Goal: Task Accomplishment & Management: Use online tool/utility

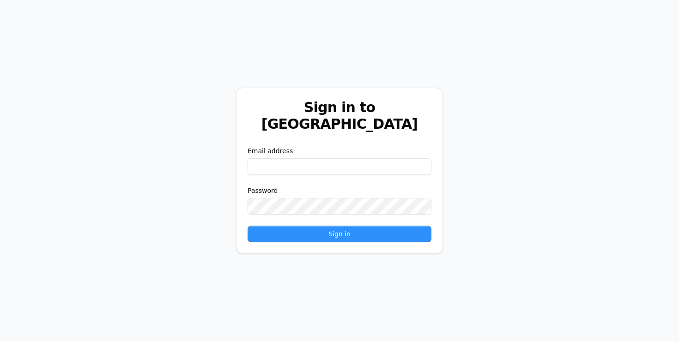
click at [311, 158] on input "email" at bounding box center [339, 166] width 184 height 17
click at [320, 158] on input "email" at bounding box center [339, 166] width 184 height 17
paste input "**********"
type input "**********"
click at [295, 210] on form "**********" at bounding box center [339, 194] width 184 height 96
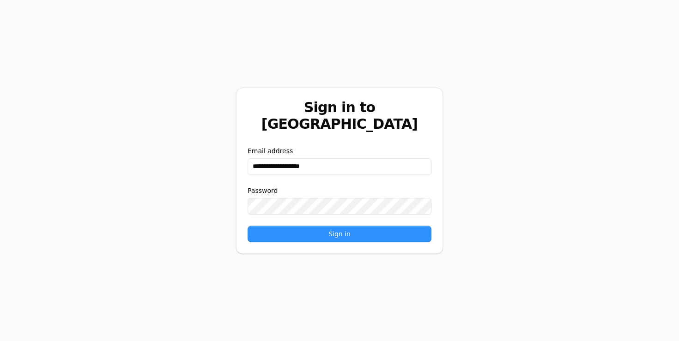
click at [274, 226] on button "Sign in" at bounding box center [339, 234] width 184 height 17
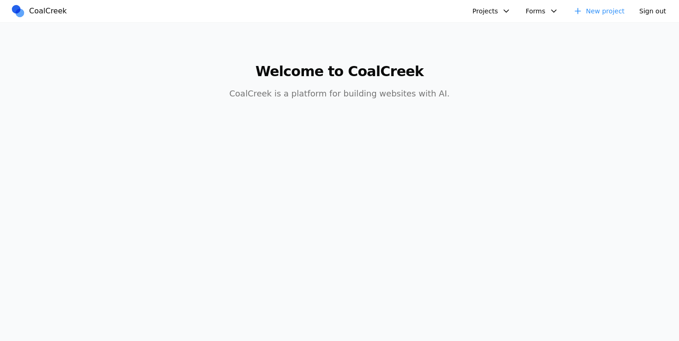
click at [487, 5] on button "Projects" at bounding box center [491, 11] width 49 height 15
click at [485, 26] on link "AIC - Coal Creek Version" at bounding box center [516, 32] width 86 height 16
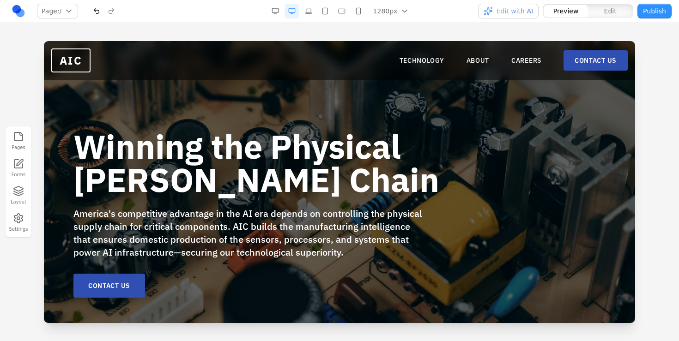
click at [467, 187] on h1 "Winning the Physical [PERSON_NAME] Chain" at bounding box center [280, 163] width 414 height 66
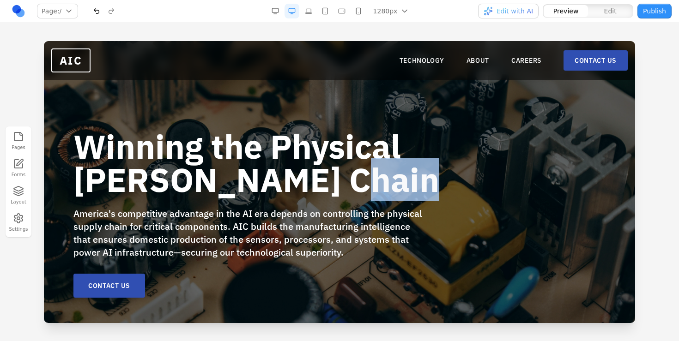
click at [467, 187] on h1 "Winning the Physical [PERSON_NAME] Chain" at bounding box center [280, 163] width 414 height 66
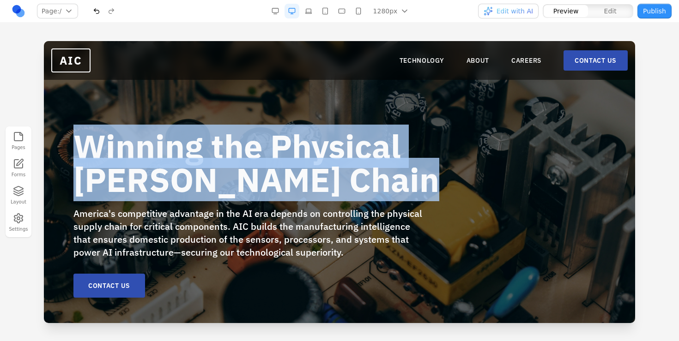
click at [467, 187] on h1 "Winning the Physical [PERSON_NAME] Chain" at bounding box center [280, 163] width 414 height 66
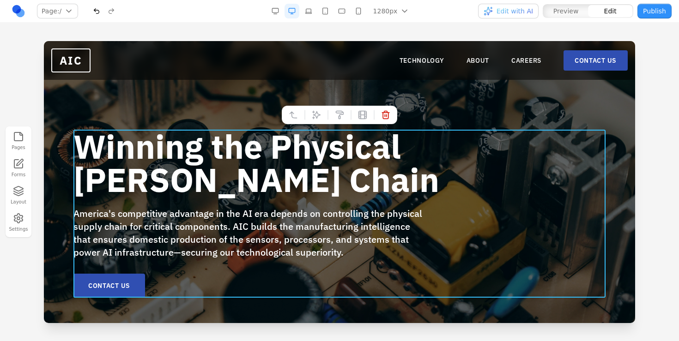
click at [511, 184] on div "Winning the Physical [PERSON_NAME] Chain America's competitive advantage in the…" at bounding box center [339, 214] width 532 height 168
click at [522, 94] on div "Winning the Physical [PERSON_NAME] Chain America's competitive advantage in the…" at bounding box center [339, 184] width 591 height 286
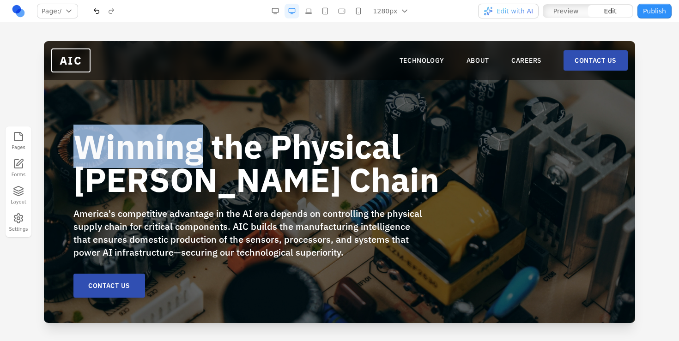
click at [522, 94] on div "Winning the Physical [PERSON_NAME] Chain America's competitive advantage in the…" at bounding box center [339, 184] width 591 height 286
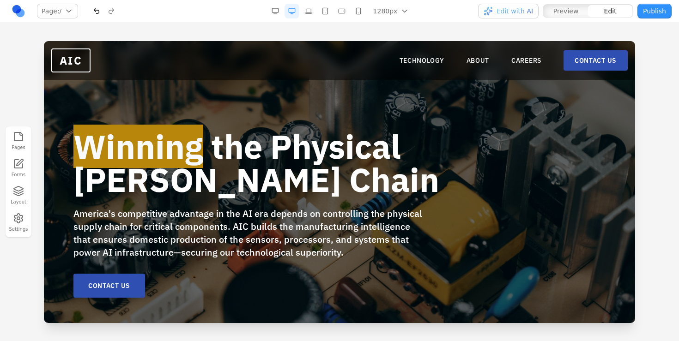
click at [14, 81] on div at bounding box center [339, 191] width 679 height 300
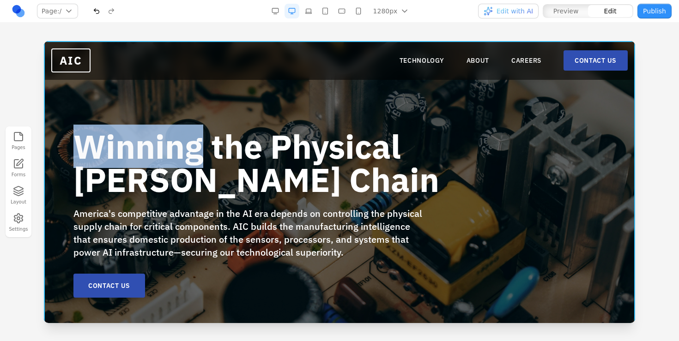
click at [590, 103] on div "Winning the Physical [PERSON_NAME] Chain America's competitive advantage in the…" at bounding box center [339, 184] width 591 height 286
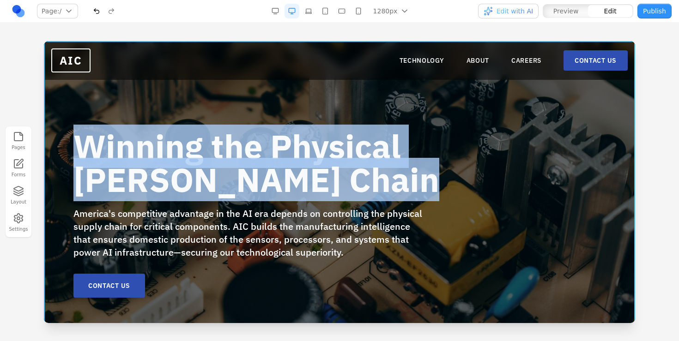
click at [590, 103] on div "Winning the Physical [PERSON_NAME] Chain America's competitive advantage in the…" at bounding box center [339, 184] width 591 height 286
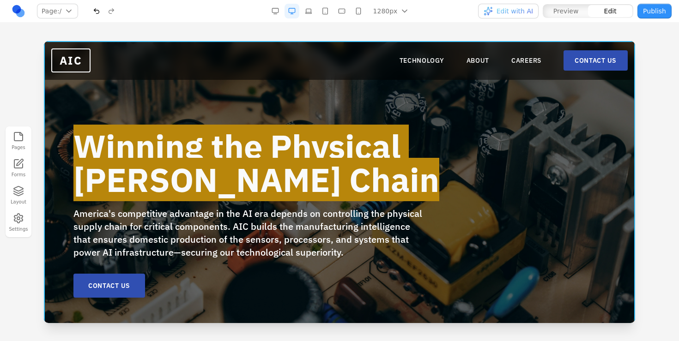
click at [642, 87] on div at bounding box center [339, 191] width 679 height 300
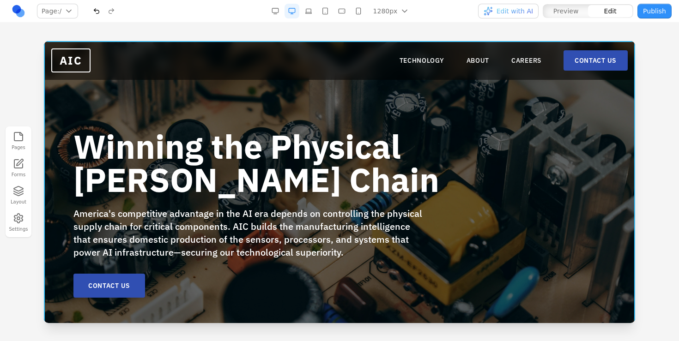
click at [604, 99] on div "Winning the Physical [PERSON_NAME] Chain America's competitive advantage in the…" at bounding box center [339, 184] width 591 height 286
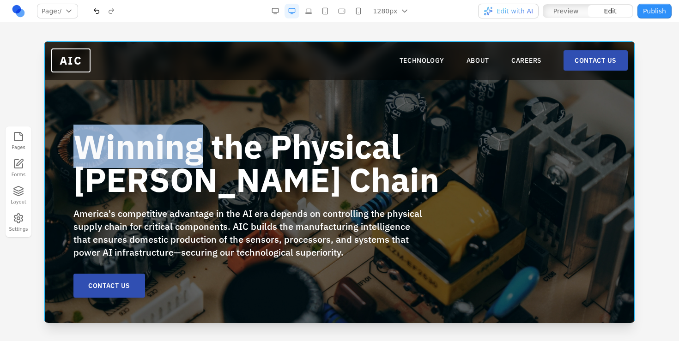
click at [604, 99] on div "Winning the Physical [PERSON_NAME] Chain America's competitive advantage in the…" at bounding box center [339, 184] width 591 height 286
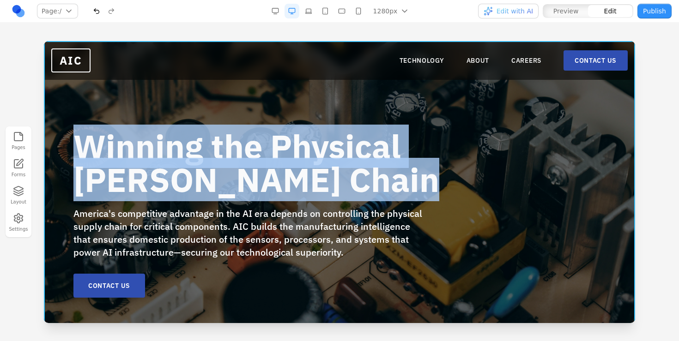
click at [604, 99] on div "Winning the Physical [PERSON_NAME] Chain America's competitive advantage in the…" at bounding box center [339, 184] width 591 height 286
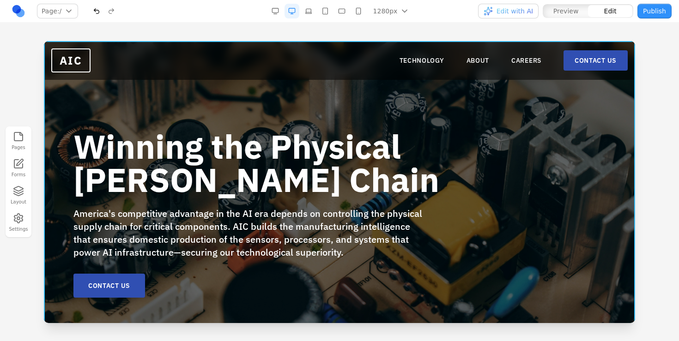
click at [604, 99] on div "Winning the Physical [PERSON_NAME] Chain America's competitive advantage in the…" at bounding box center [339, 184] width 591 height 286
click at [576, 114] on div "Winning the Physical [PERSON_NAME] Chain America's competitive advantage in the…" at bounding box center [339, 184] width 591 height 286
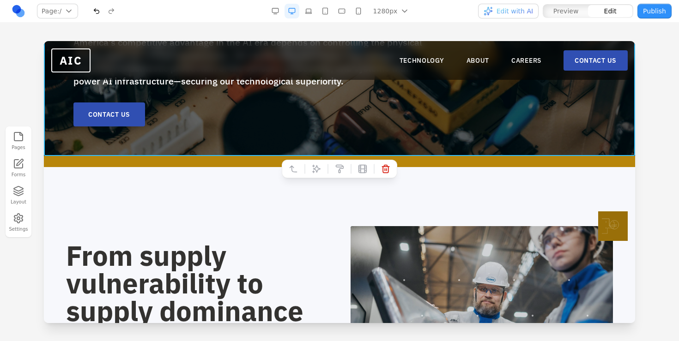
scroll to position [170, 0]
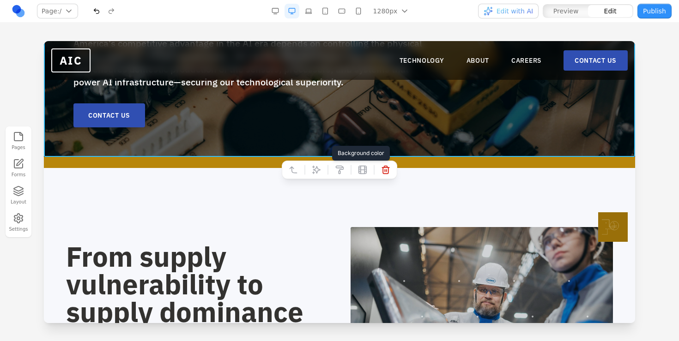
click at [343, 173] on icon at bounding box center [339, 169] width 9 height 9
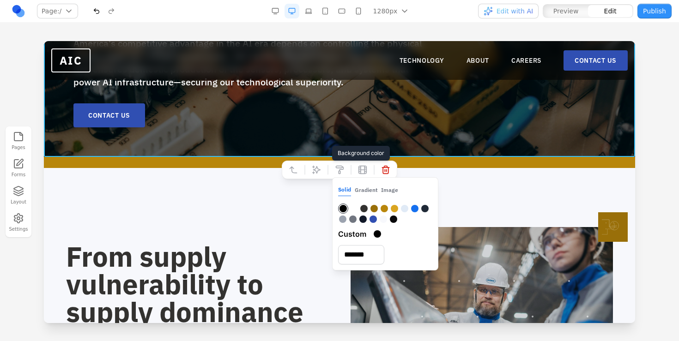
click at [390, 190] on button "Image" at bounding box center [389, 190] width 17 height 12
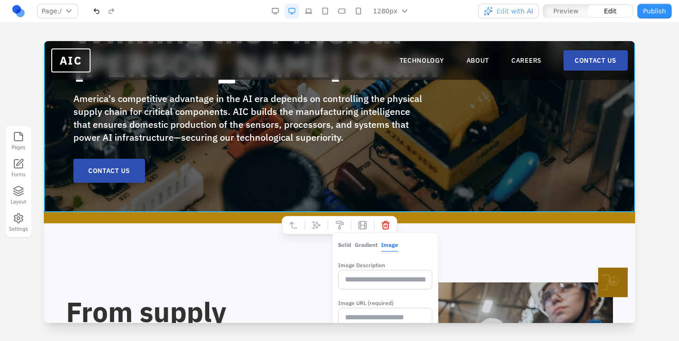
scroll to position [88, 0]
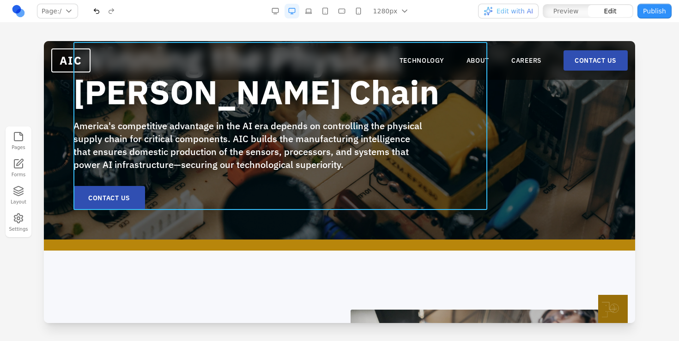
click at [271, 188] on div "Winning the Physical [PERSON_NAME] Chain America's competitive advantage in the…" at bounding box center [280, 126] width 414 height 168
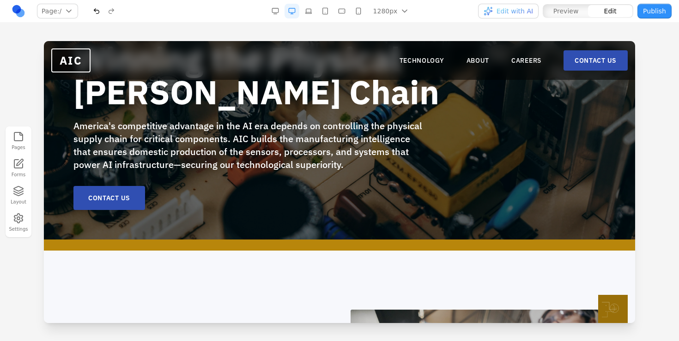
click at [555, 174] on div "Winning the Physical [PERSON_NAME] Chain America's competitive advantage in the…" at bounding box center [339, 126] width 532 height 168
click at [568, 173] on div "Winning the Physical [PERSON_NAME] Chain America's competitive advantage in the…" at bounding box center [339, 126] width 532 height 168
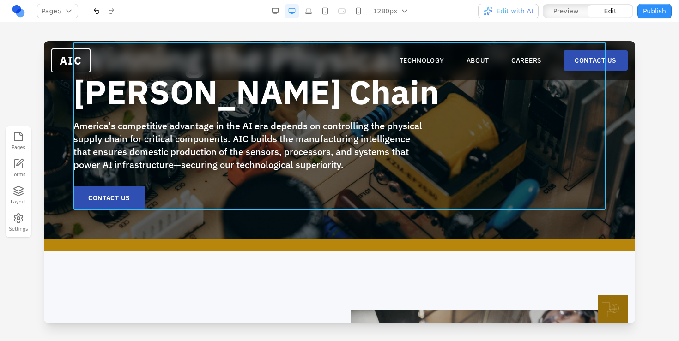
scroll to position [0, 0]
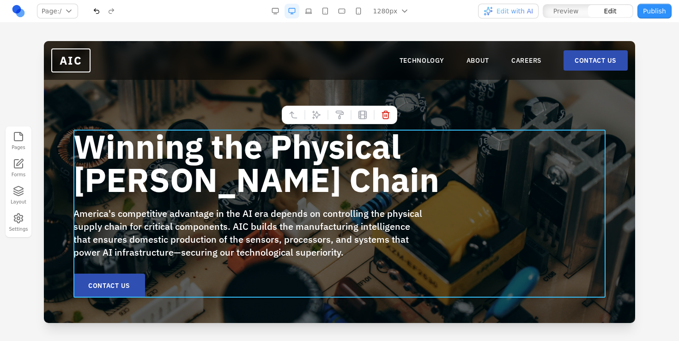
click at [620, 97] on div "Winning the Physical [PERSON_NAME] Chain America's competitive advantage in the…" at bounding box center [339, 184] width 591 height 286
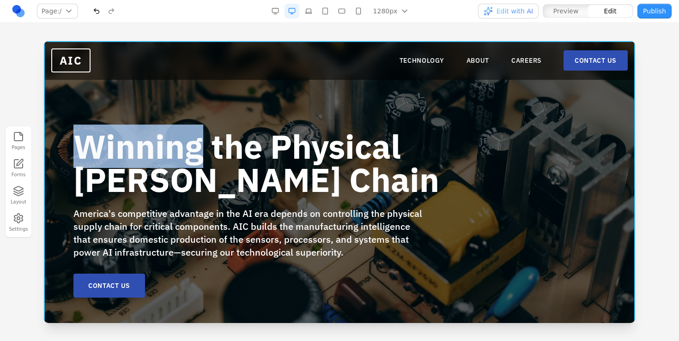
click at [620, 97] on div "Winning the Physical [PERSON_NAME] Chain America's competitive advantage in the…" at bounding box center [339, 184] width 591 height 286
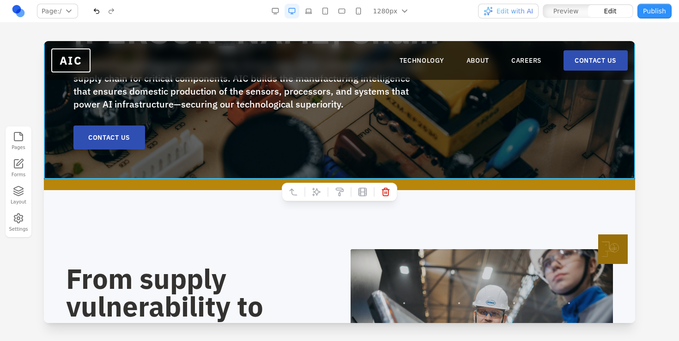
scroll to position [70, 0]
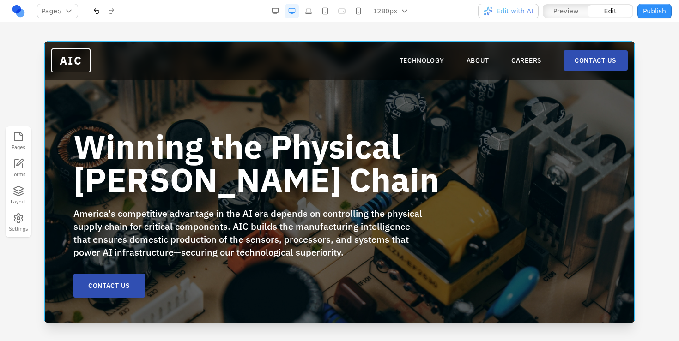
click at [624, 95] on div "Winning the Physical [PERSON_NAME] Chain America's competitive advantage in the…" at bounding box center [339, 184] width 591 height 286
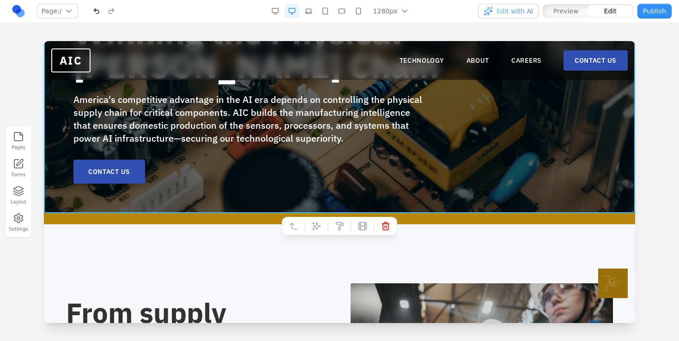
scroll to position [115, 0]
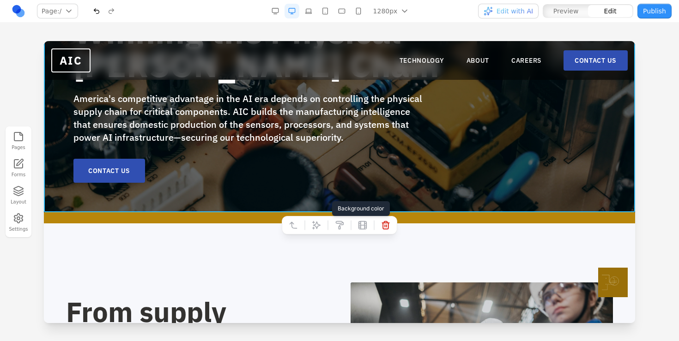
click at [338, 229] on icon at bounding box center [339, 225] width 9 height 9
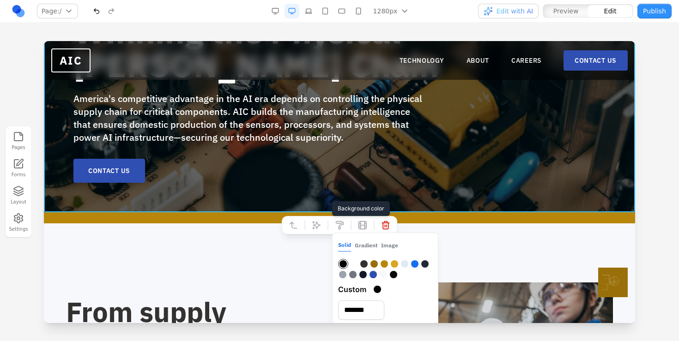
click at [389, 249] on button "Image" at bounding box center [389, 246] width 17 height 12
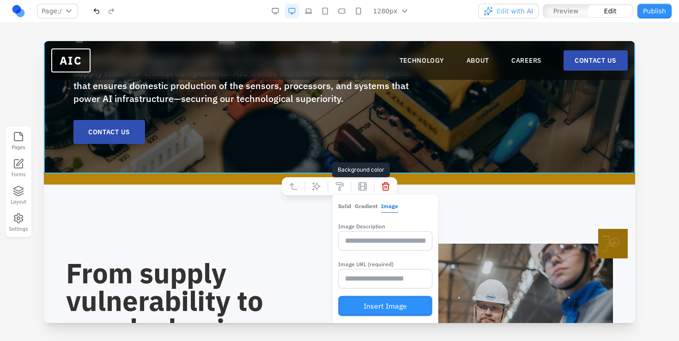
scroll to position [177, 0]
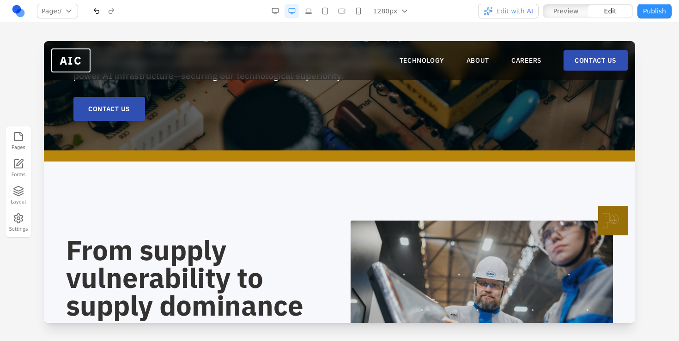
click at [262, 210] on div "From supply vulnerability to supply dominance AIC secures America's physical [P…" at bounding box center [339, 309] width 591 height 295
click at [20, 194] on icon "button" at bounding box center [18, 194] width 9 height 2
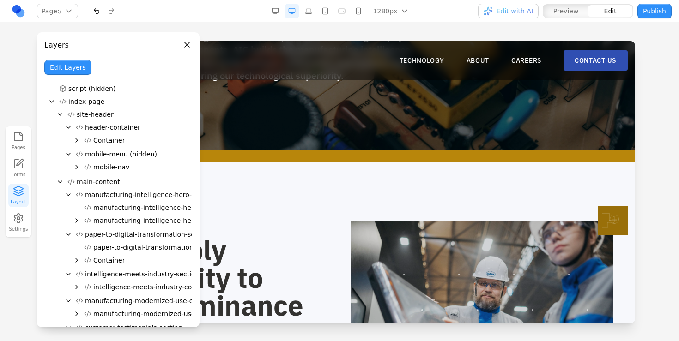
click at [57, 117] on icon "Collapse" at bounding box center [59, 114] width 7 height 7
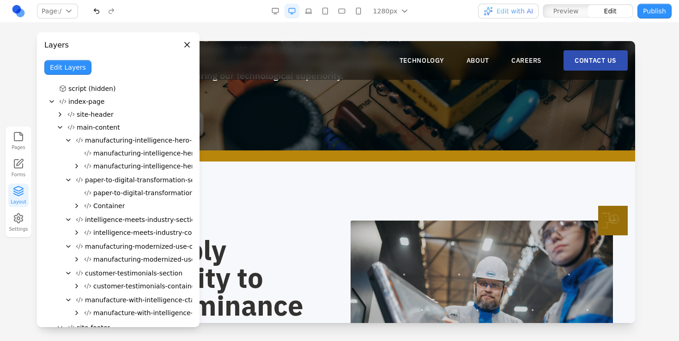
click at [59, 114] on icon "Expand" at bounding box center [59, 114] width 7 height 7
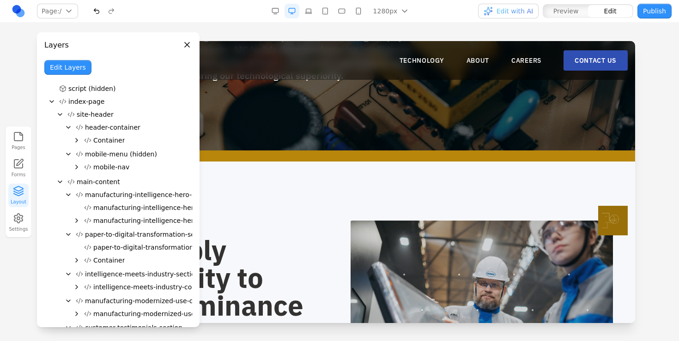
scroll to position [8, 0]
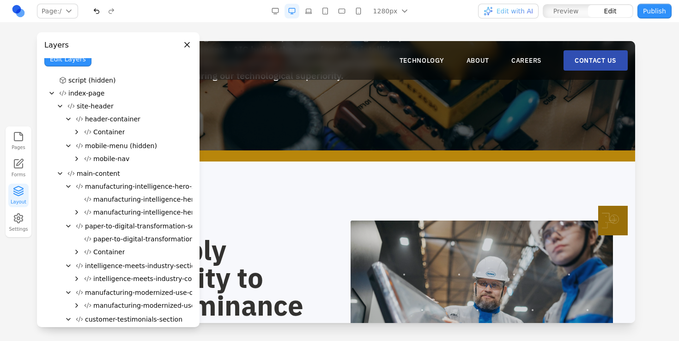
click at [90, 188] on span "manufacturing-intelligence-hero-section" at bounding box center [150, 186] width 130 height 9
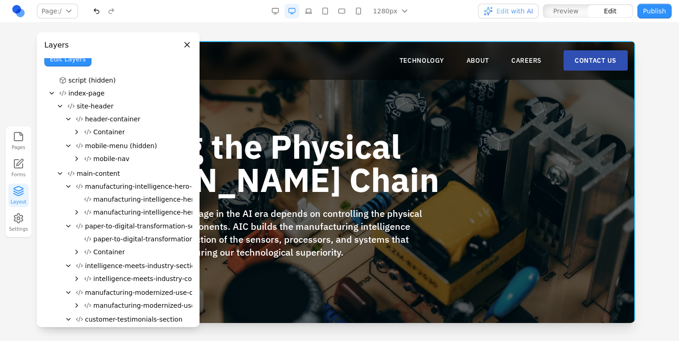
scroll to position [0, 0]
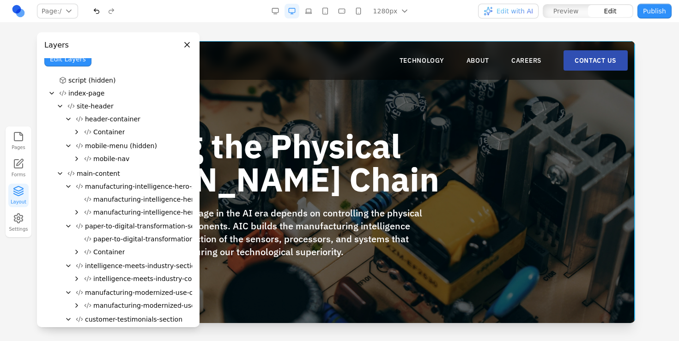
click at [296, 112] on div "Winning the Physical [PERSON_NAME] Chain America's competitive advantage in the…" at bounding box center [339, 184] width 591 height 286
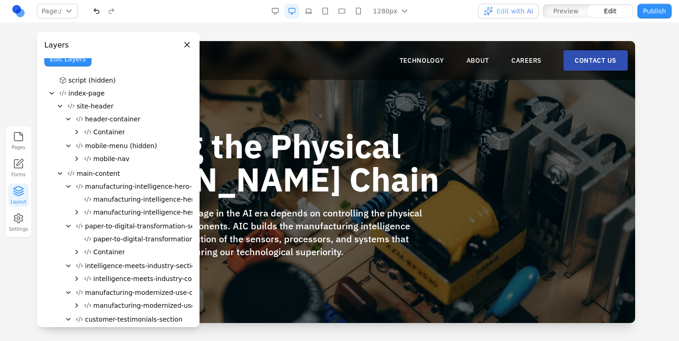
click at [124, 184] on span "manufacturing-intelligence-hero-section" at bounding box center [150, 186] width 130 height 9
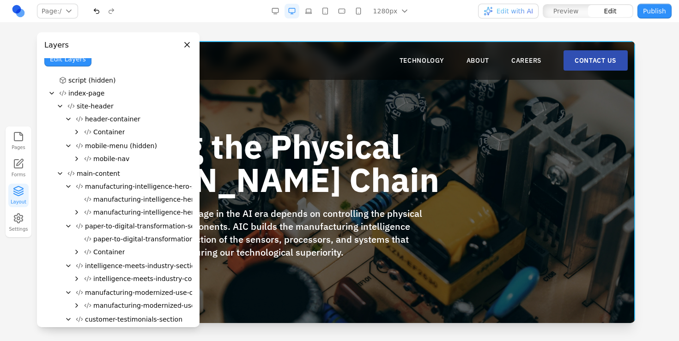
click at [75, 213] on icon "Expand" at bounding box center [76, 212] width 7 height 7
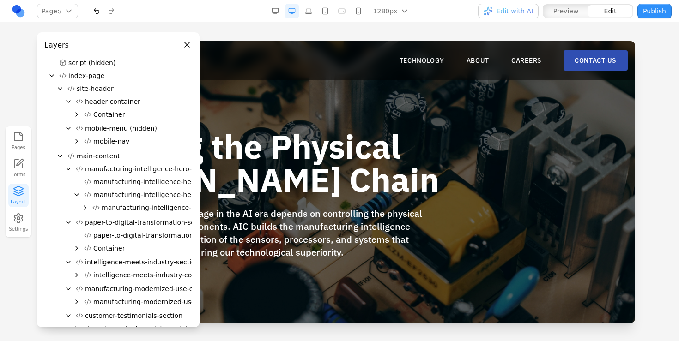
scroll to position [36, 0]
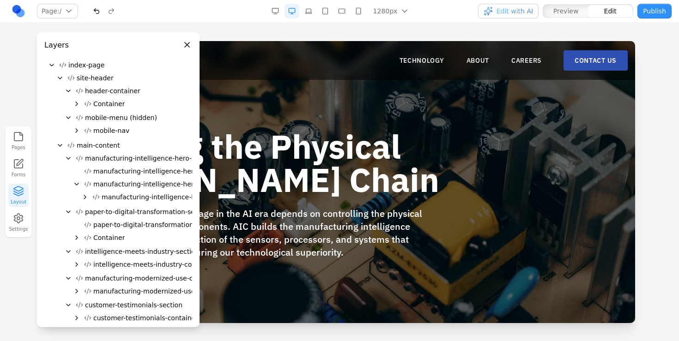
click at [84, 198] on icon "Expand" at bounding box center [84, 196] width 7 height 7
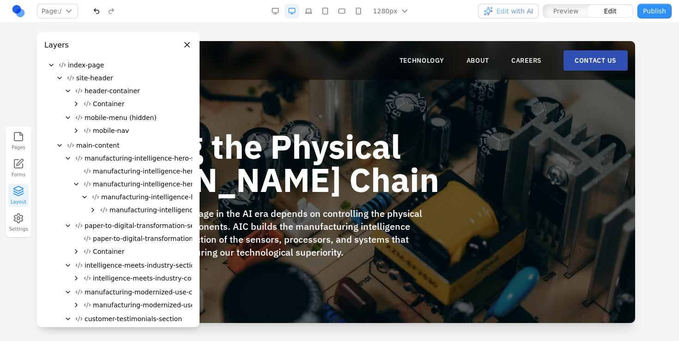
scroll to position [0, 0]
click at [90, 207] on icon "Expand" at bounding box center [93, 209] width 7 height 7
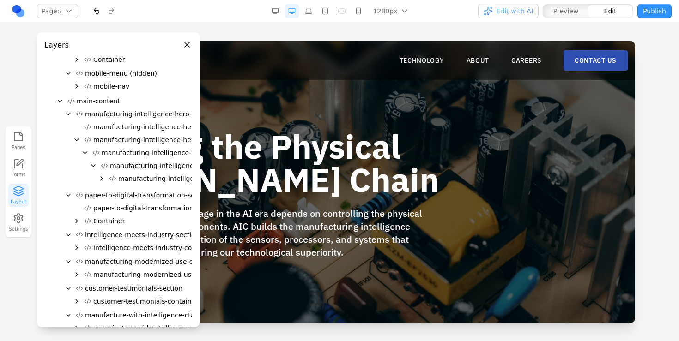
click at [101, 181] on icon "Expand" at bounding box center [101, 178] width 7 height 7
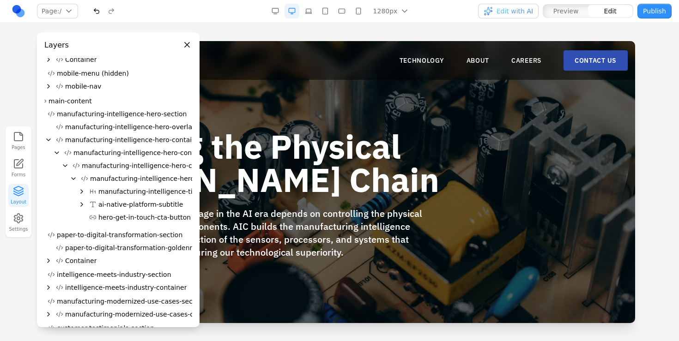
scroll to position [0, 36]
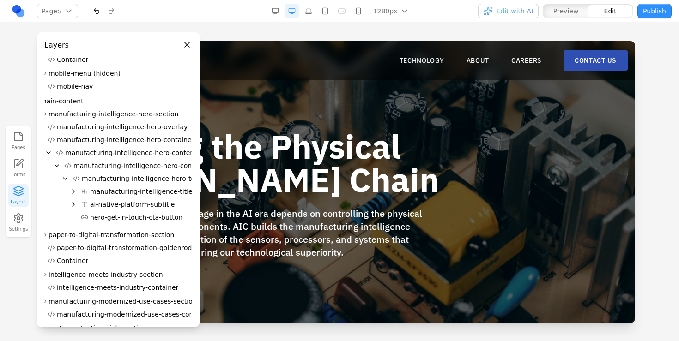
click at [72, 202] on icon "Expand" at bounding box center [73, 204] width 7 height 7
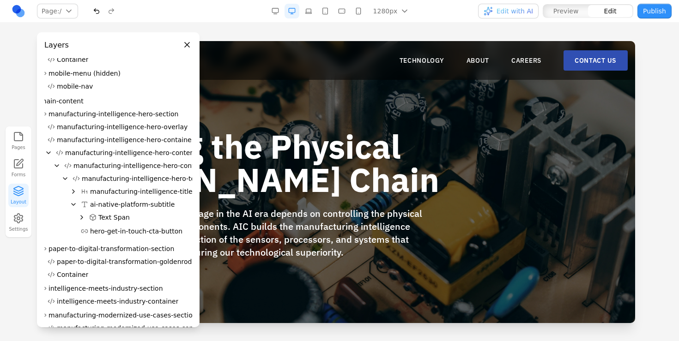
click at [72, 195] on icon "Expand" at bounding box center [73, 191] width 7 height 7
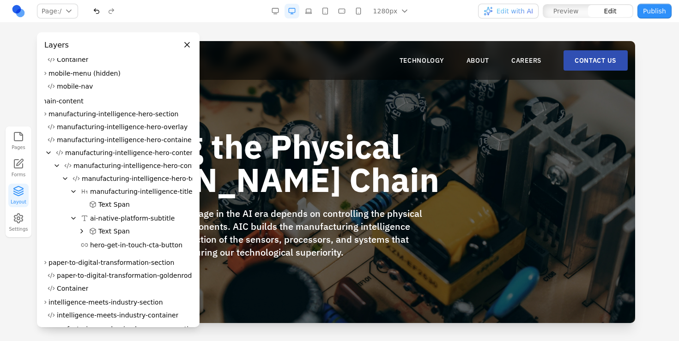
click at [103, 207] on span "Text Span" at bounding box center [113, 204] width 31 height 9
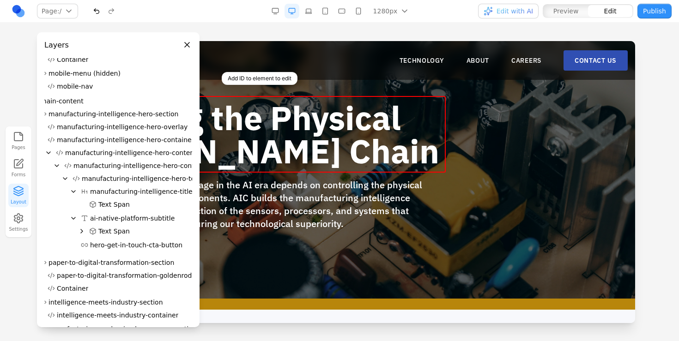
scroll to position [0, 0]
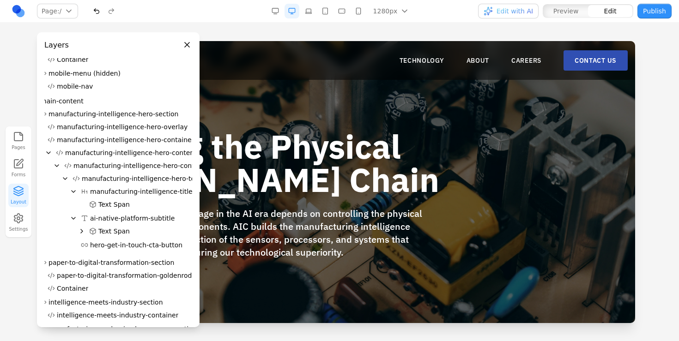
click at [121, 207] on span "Text Span" at bounding box center [113, 204] width 31 height 9
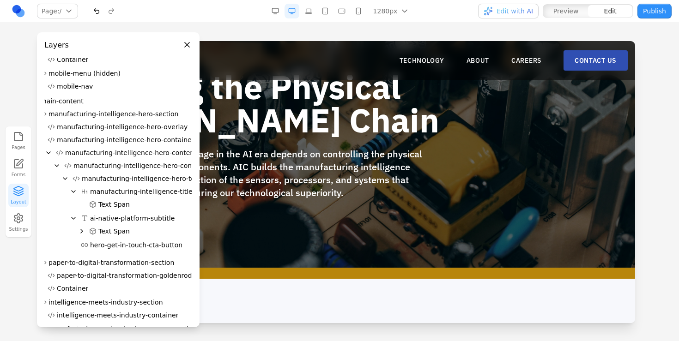
click at [121, 207] on span "Text Span" at bounding box center [113, 204] width 31 height 9
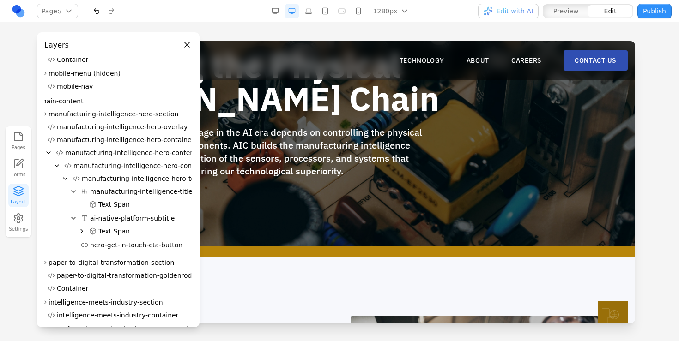
scroll to position [84, 0]
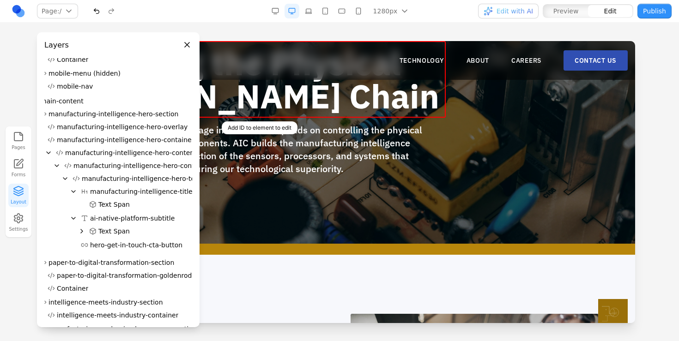
click at [119, 204] on span "Text Span" at bounding box center [113, 204] width 31 height 9
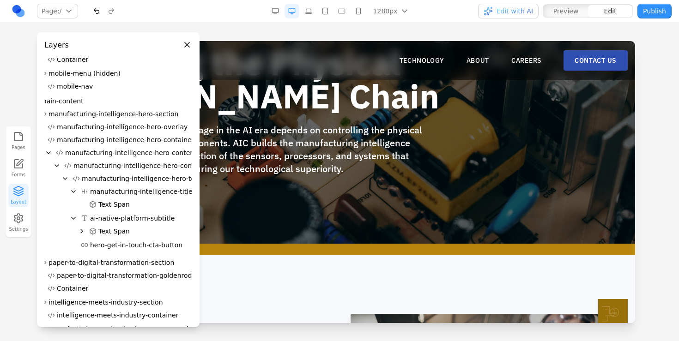
click at [119, 204] on span "Text Span" at bounding box center [113, 204] width 31 height 9
click at [118, 204] on span "Text Span" at bounding box center [113, 204] width 31 height 9
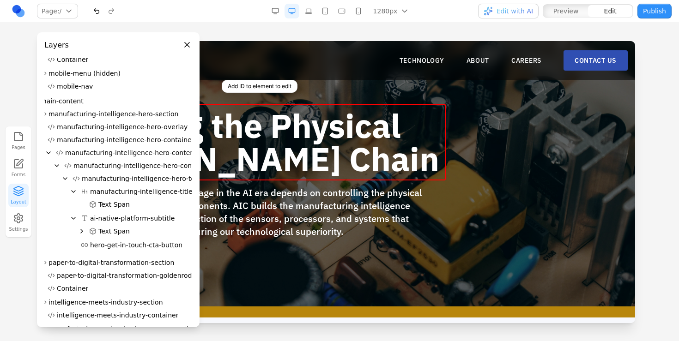
scroll to position [24, 0]
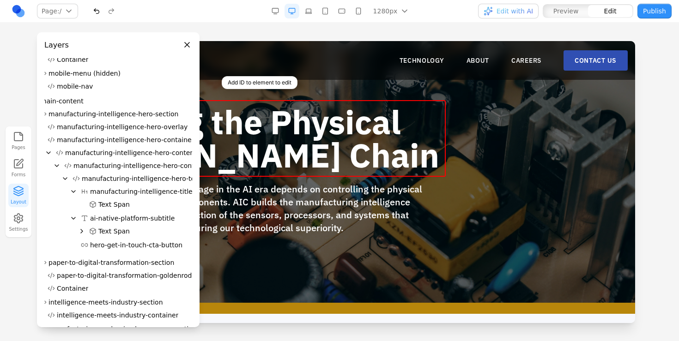
click at [104, 234] on span "Text Span" at bounding box center [113, 231] width 31 height 9
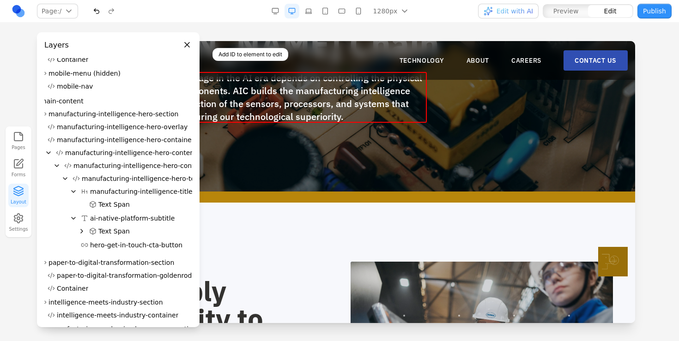
click at [104, 234] on span "Text Span" at bounding box center [113, 231] width 31 height 9
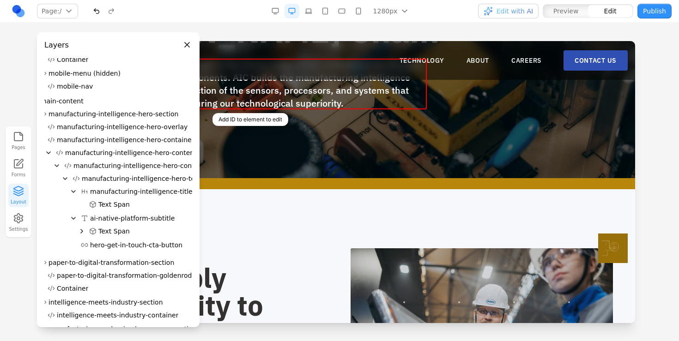
scroll to position [167, 0]
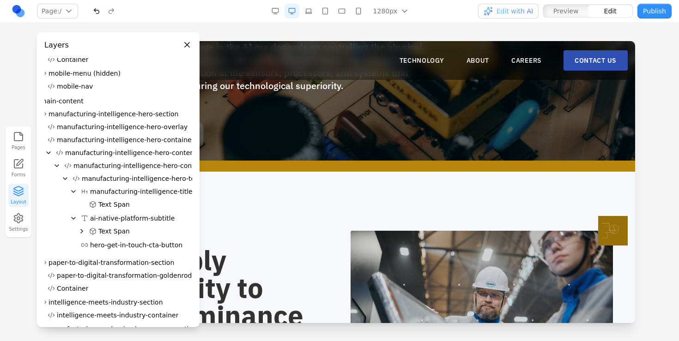
click at [80, 231] on icon "Expand" at bounding box center [81, 231] width 7 height 7
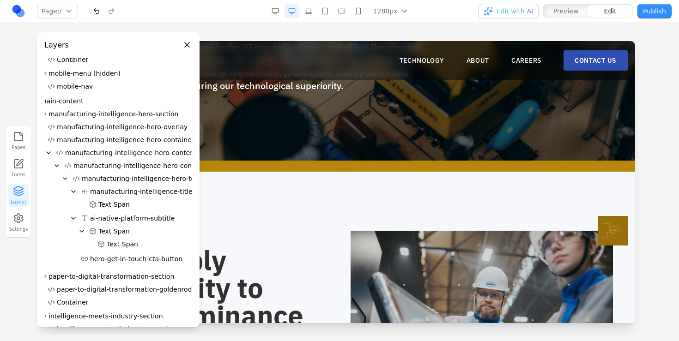
click at [115, 233] on span "Text Span" at bounding box center [113, 231] width 31 height 9
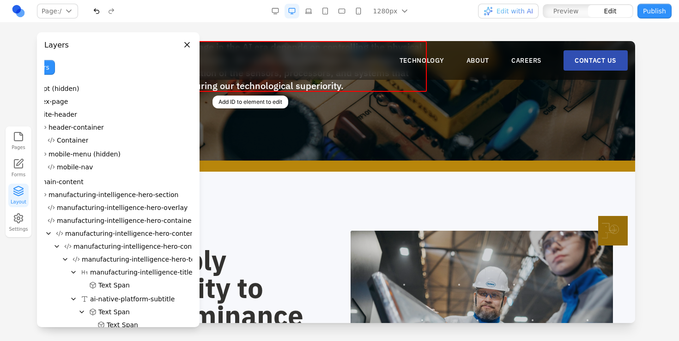
scroll to position [78, 0]
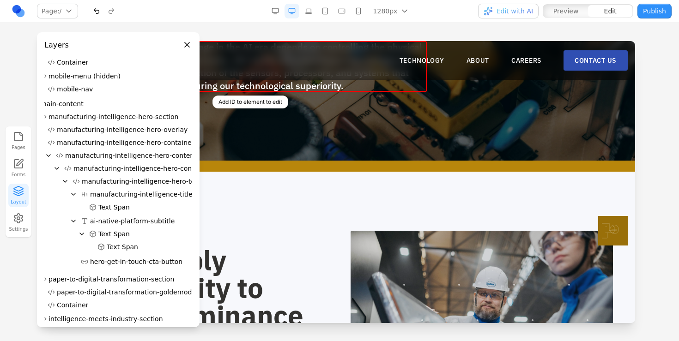
click at [110, 207] on span "Text Span" at bounding box center [113, 207] width 31 height 9
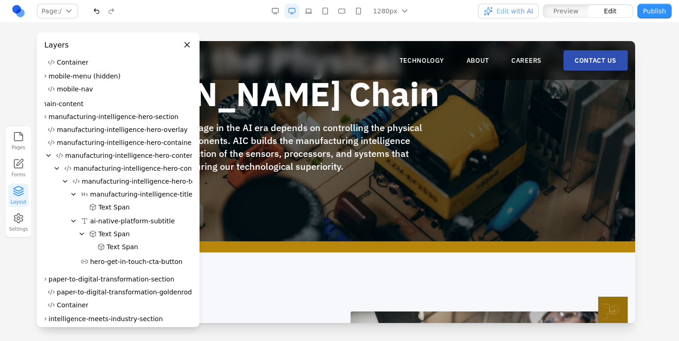
click at [110, 207] on span "Text Span" at bounding box center [113, 207] width 31 height 9
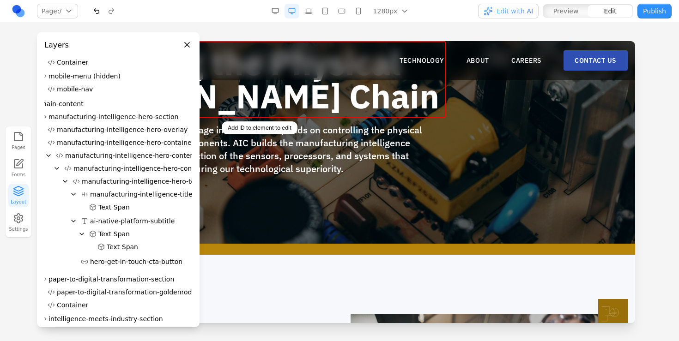
scroll to position [0, 0]
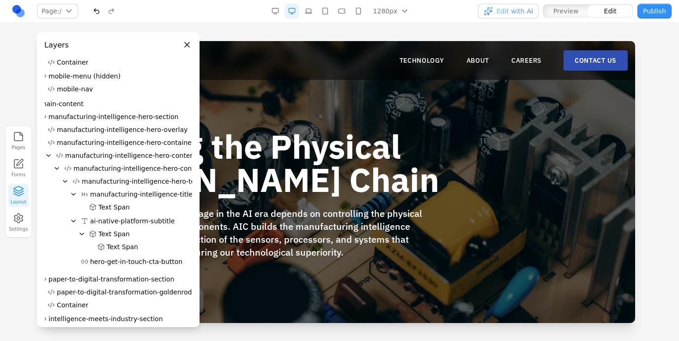
click at [110, 210] on span "Text Span" at bounding box center [113, 207] width 31 height 9
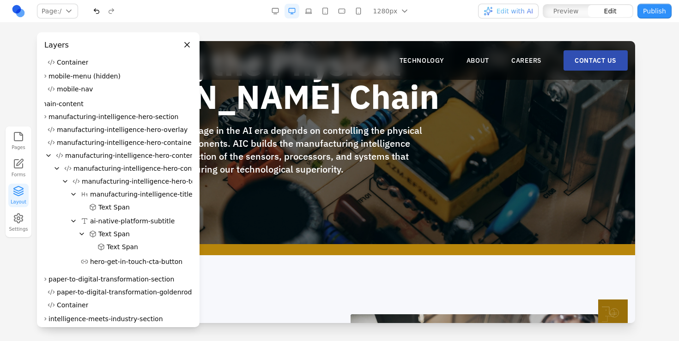
click at [110, 210] on span "Text Span" at bounding box center [113, 207] width 31 height 9
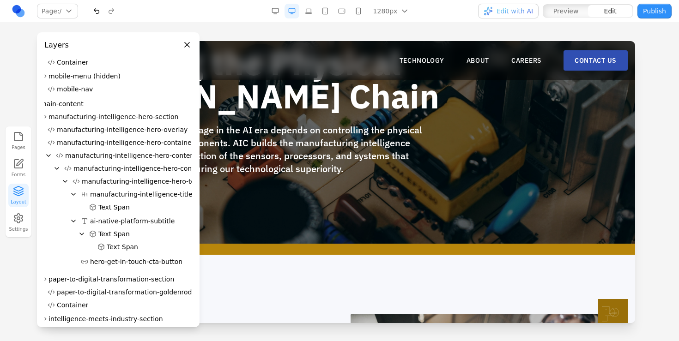
click at [110, 210] on span "Text Span" at bounding box center [113, 207] width 31 height 9
click at [112, 205] on span "Text Span" at bounding box center [113, 207] width 31 height 9
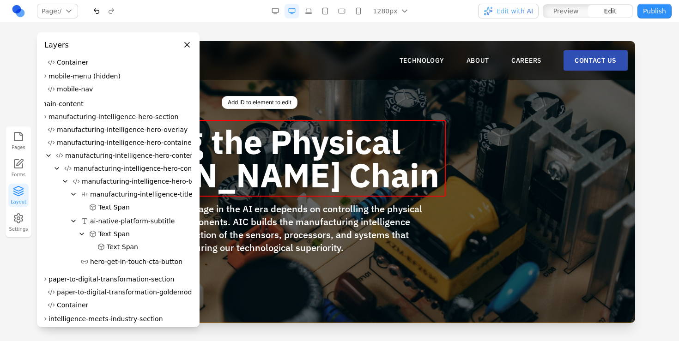
scroll to position [5, 0]
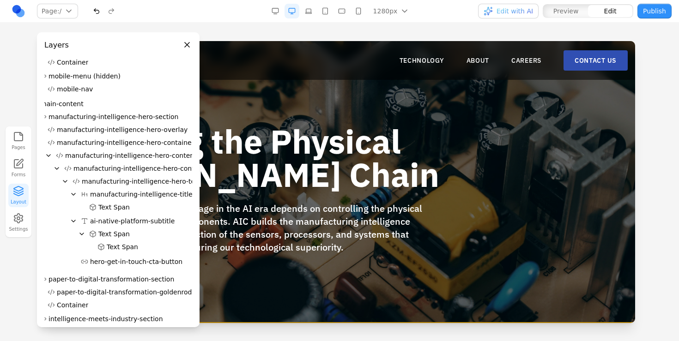
click at [109, 208] on span "Text Span" at bounding box center [113, 207] width 31 height 9
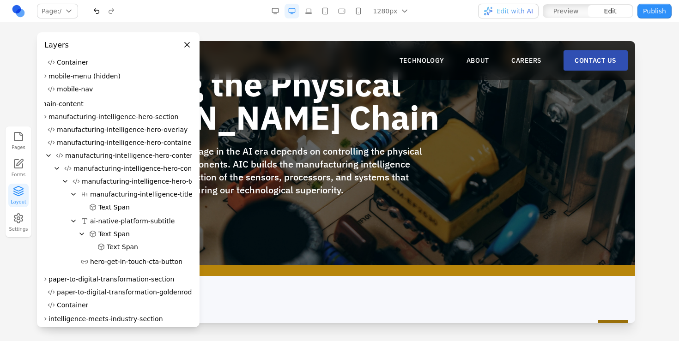
click at [109, 208] on span "Text Span" at bounding box center [113, 207] width 31 height 9
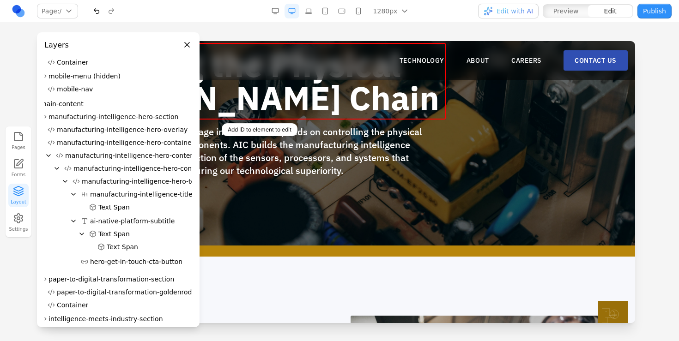
click at [109, 208] on span "Text Span" at bounding box center [113, 207] width 31 height 9
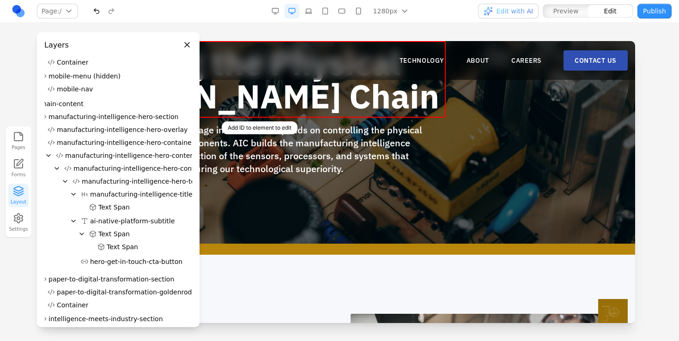
scroll to position [28, 0]
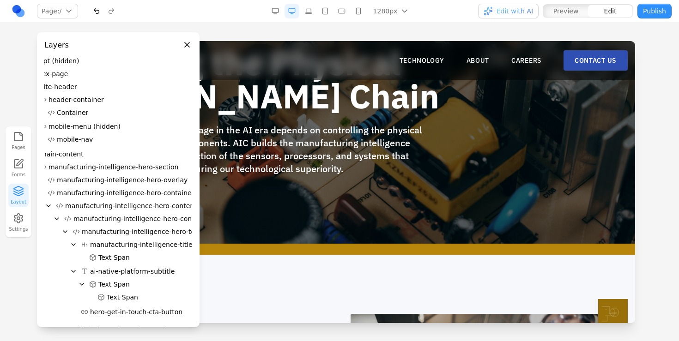
click at [103, 257] on span "Text Span" at bounding box center [113, 257] width 31 height 9
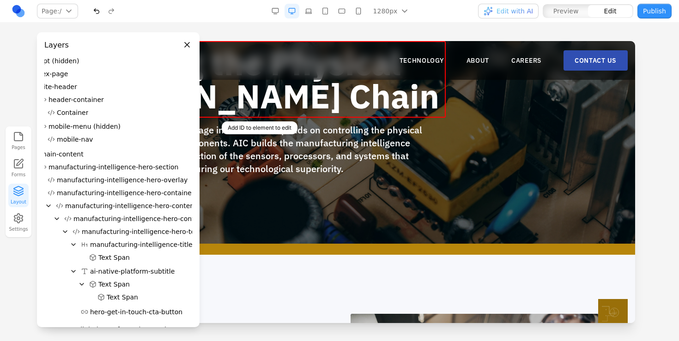
click at [103, 257] on span "Text Span" at bounding box center [113, 257] width 31 height 9
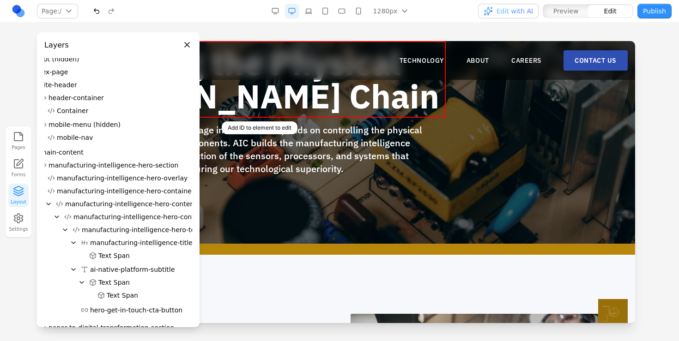
scroll to position [50, 0]
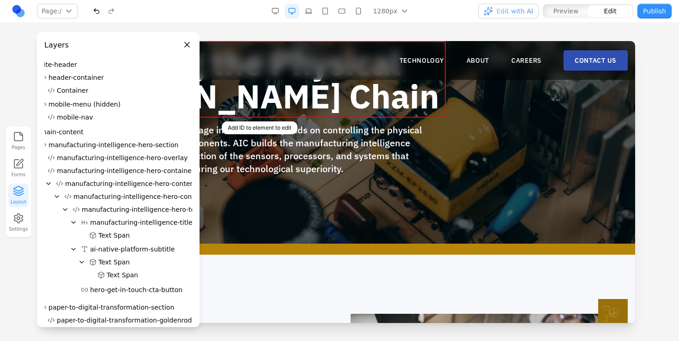
click at [108, 238] on span "Text Span" at bounding box center [113, 235] width 31 height 9
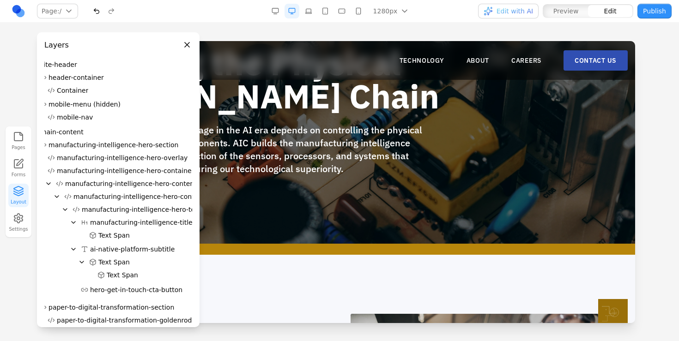
click at [108, 238] on span "Text Span" at bounding box center [113, 235] width 31 height 9
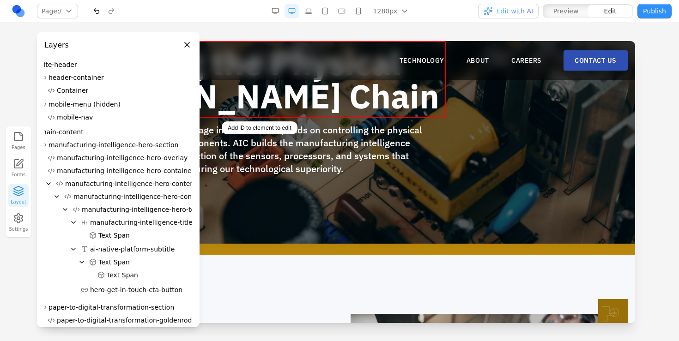
click at [108, 238] on span "Text Span" at bounding box center [113, 235] width 31 height 9
click at [106, 237] on span "Text Span" at bounding box center [113, 235] width 31 height 9
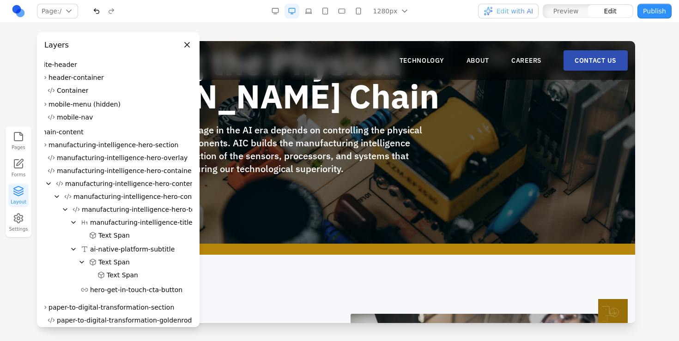
click at [106, 237] on span "Text Span" at bounding box center [113, 235] width 31 height 9
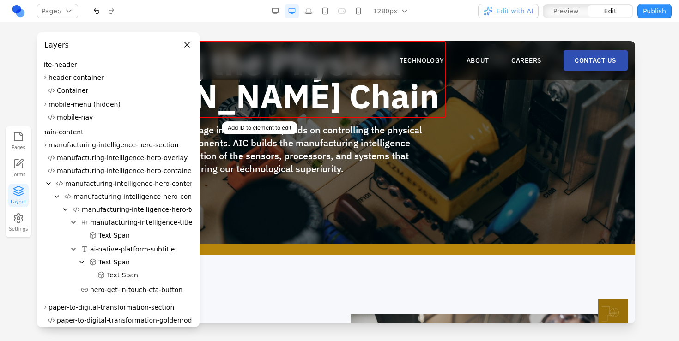
click at [109, 237] on span "Text Span" at bounding box center [113, 235] width 31 height 9
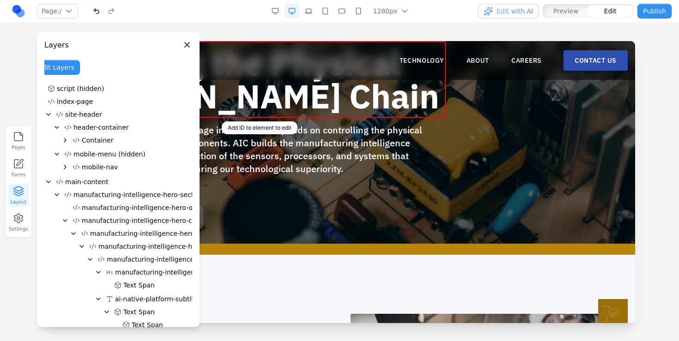
scroll to position [0, 0]
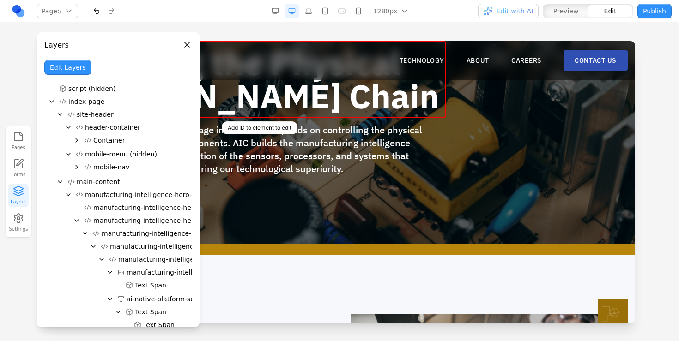
click at [68, 66] on button "Edit Layers" at bounding box center [67, 67] width 47 height 15
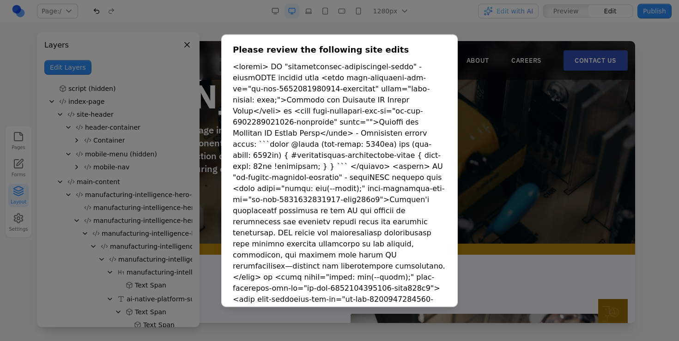
scroll to position [78, 0]
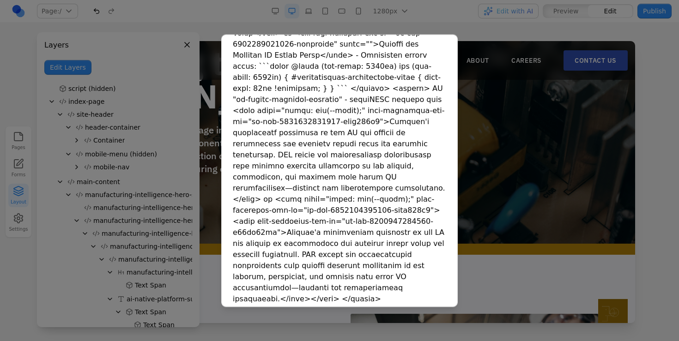
click at [417, 312] on button "Apply Changes" at bounding box center [416, 320] width 60 height 17
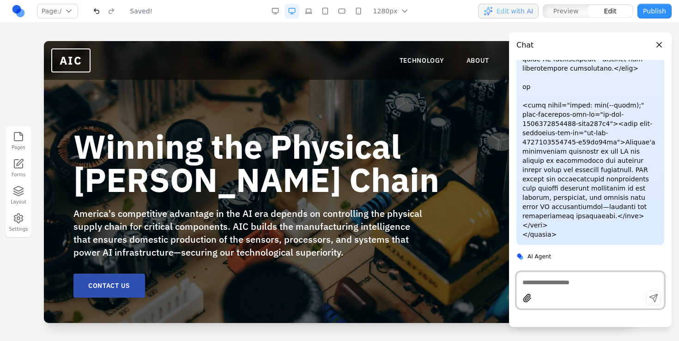
scroll to position [0, 0]
click at [17, 187] on icon "button" at bounding box center [18, 189] width 9 height 5
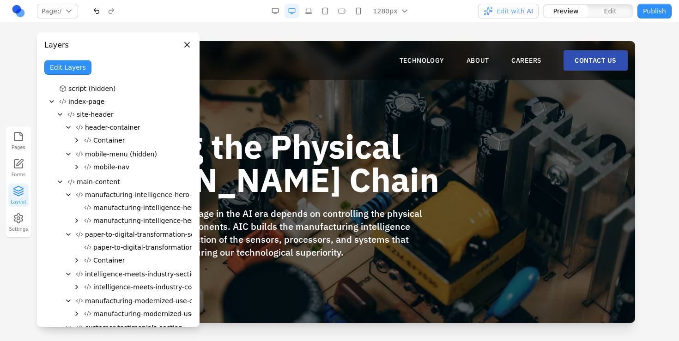
drag, startPoint x: 77, startPoint y: 100, endPoint x: 110, endPoint y: 107, distance: 33.9
click at [110, 107] on button "index-page" at bounding box center [123, 101] width 137 height 13
click at [72, 66] on button "Edit Layers" at bounding box center [67, 67] width 47 height 15
click at [75, 143] on icon "Expand" at bounding box center [76, 140] width 7 height 7
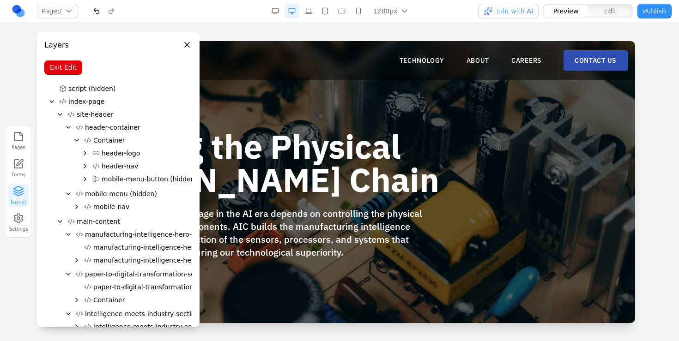
click at [75, 141] on icon "Collapse" at bounding box center [76, 140] width 7 height 7
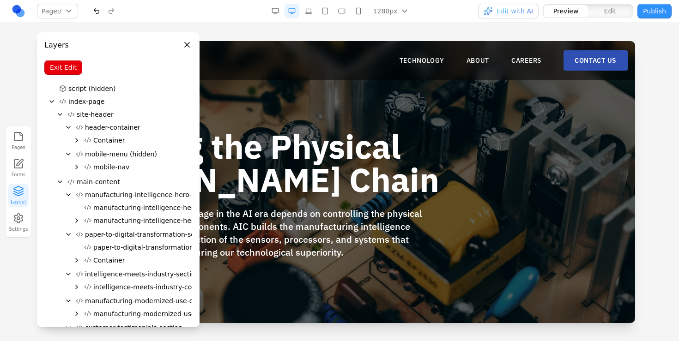
click at [126, 138] on button "Container" at bounding box center [136, 140] width 112 height 13
click at [108, 138] on span "Container" at bounding box center [108, 140] width 31 height 9
click at [111, 136] on span "Container" at bounding box center [108, 140] width 31 height 9
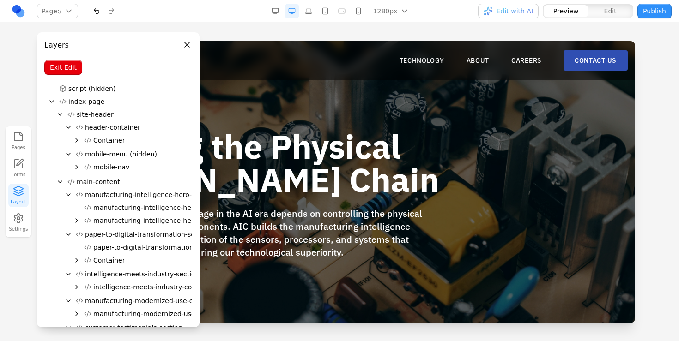
click at [99, 142] on span "Container" at bounding box center [108, 140] width 31 height 9
click at [86, 139] on icon at bounding box center [87, 140] width 7 height 7
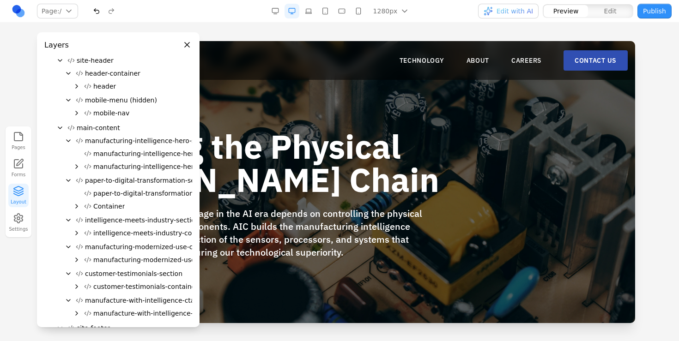
scroll to position [69, 0]
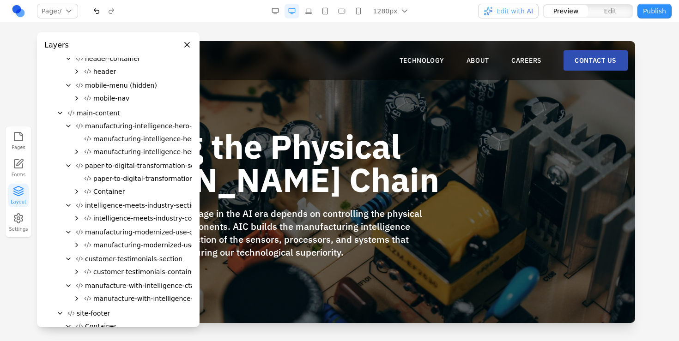
click at [79, 153] on icon "Expand" at bounding box center [76, 151] width 7 height 7
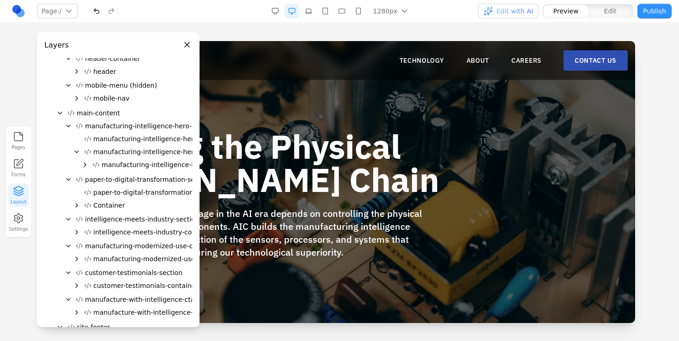
click at [75, 149] on icon "Collapse" at bounding box center [76, 151] width 7 height 7
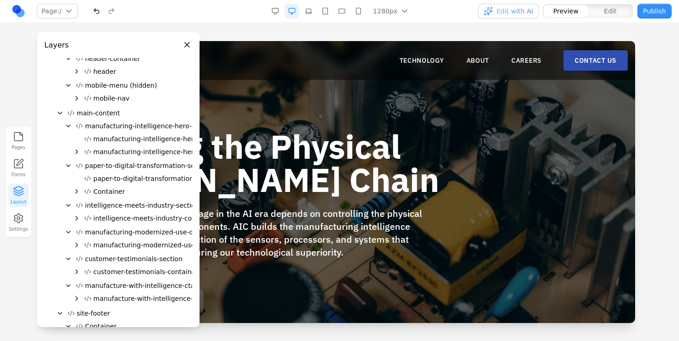
click at [65, 160] on div "paper-to-digital-transformation-section" at bounding box center [118, 165] width 148 height 13
click at [65, 165] on icon "Collapse" at bounding box center [68, 165] width 7 height 7
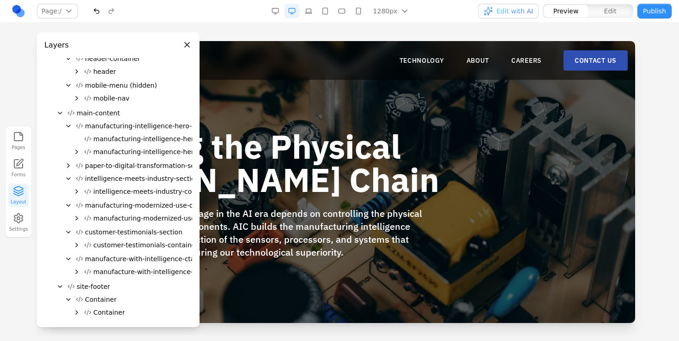
click at [65, 165] on icon "Expand" at bounding box center [68, 165] width 7 height 7
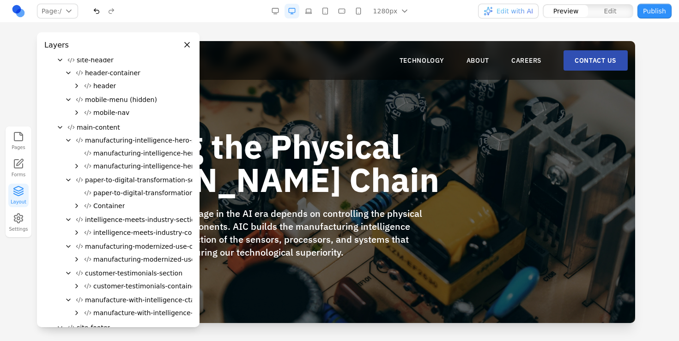
scroll to position [54, 0]
click at [104, 83] on span "header" at bounding box center [104, 86] width 23 height 9
click at [104, 84] on span "header" at bounding box center [104, 86] width 23 height 9
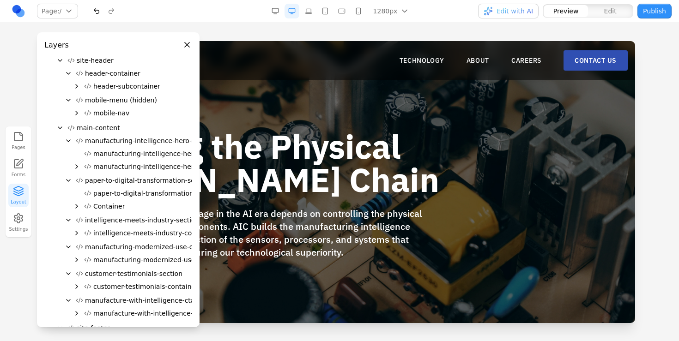
scroll to position [65, 0]
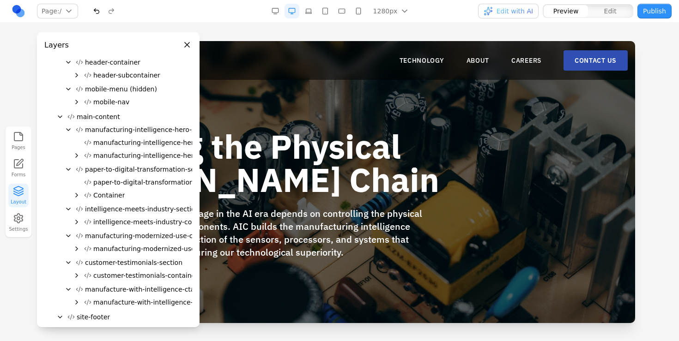
click at [75, 156] on icon "Expand" at bounding box center [76, 155] width 7 height 7
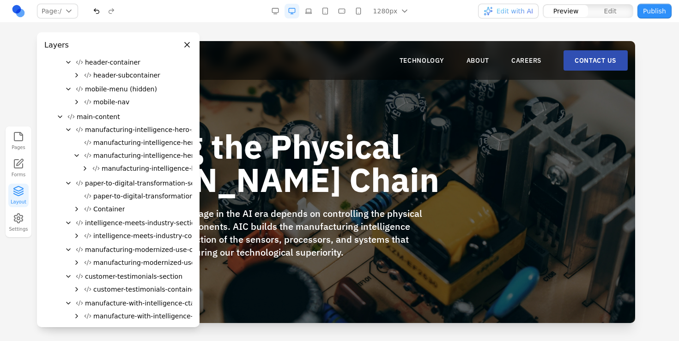
click at [81, 172] on icon "Expand" at bounding box center [84, 168] width 7 height 7
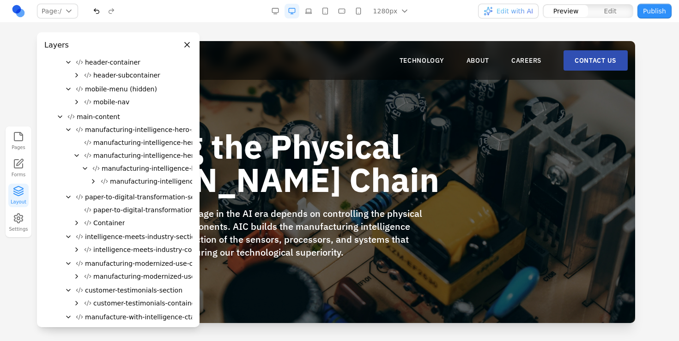
scroll to position [86, 0]
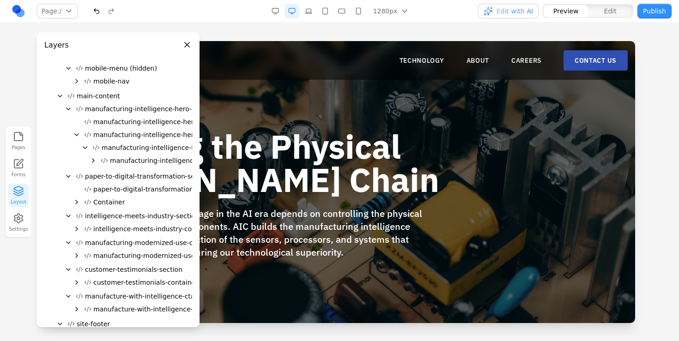
click at [70, 177] on icon "Collapse" at bounding box center [68, 176] width 7 height 7
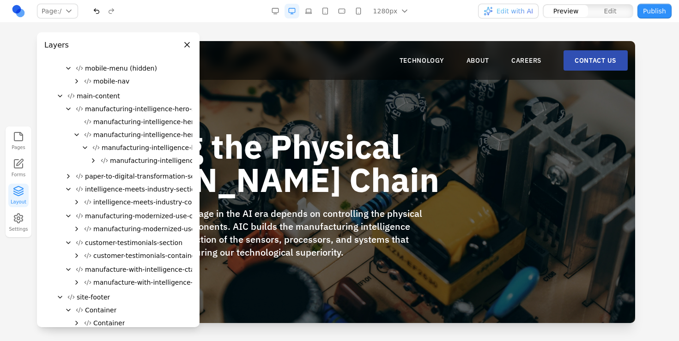
click at [70, 177] on icon "Expand" at bounding box center [68, 176] width 7 height 7
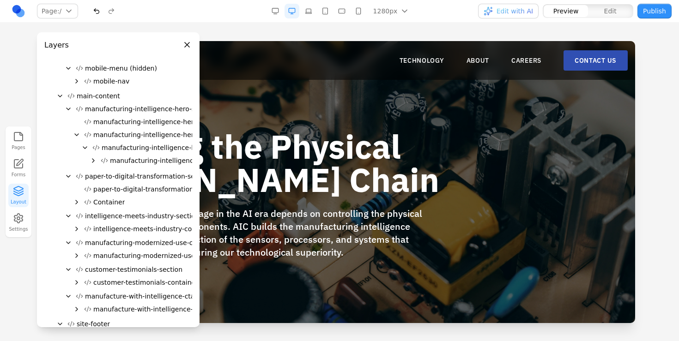
click at [80, 199] on div "Container" at bounding box center [118, 202] width 148 height 13
click at [80, 199] on icon "Expand" at bounding box center [76, 202] width 7 height 7
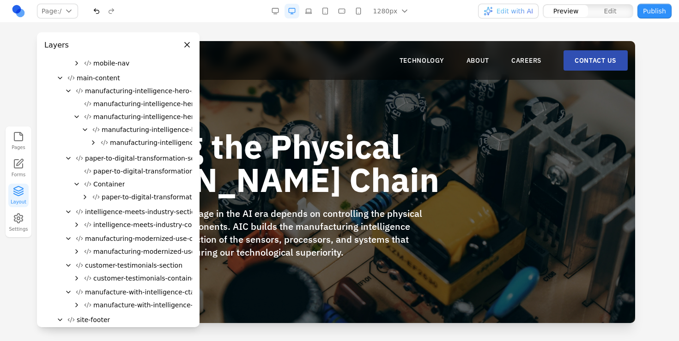
scroll to position [108, 0]
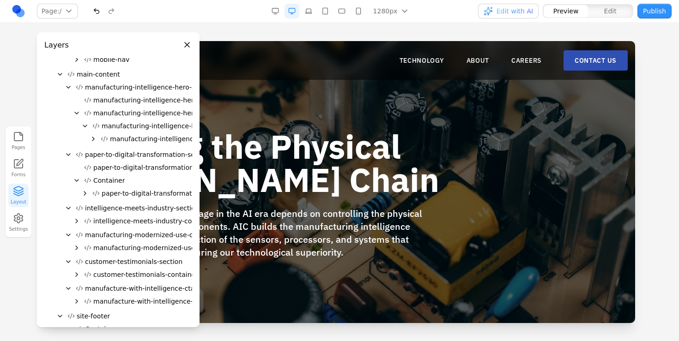
click at [101, 182] on span "Container" at bounding box center [108, 180] width 31 height 9
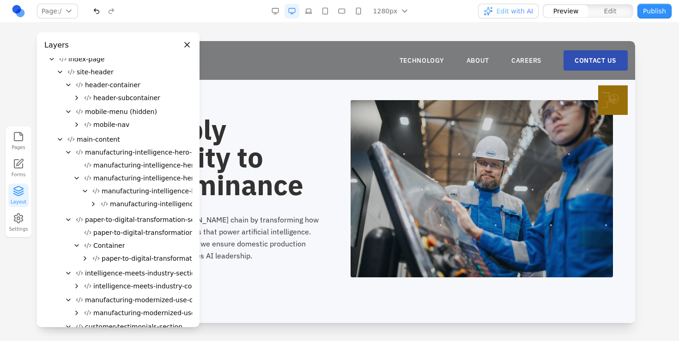
scroll to position [42, 0]
click at [100, 247] on span "Container" at bounding box center [108, 245] width 31 height 9
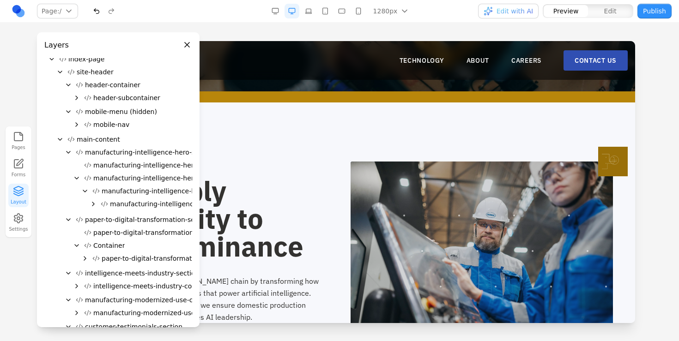
click at [109, 245] on span "Container" at bounding box center [108, 245] width 31 height 9
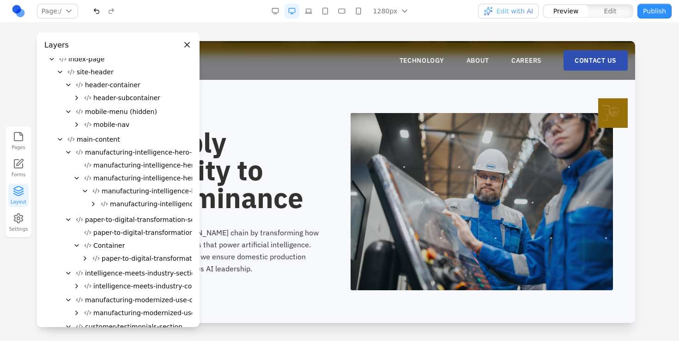
click at [109, 245] on span "Container" at bounding box center [108, 245] width 31 height 9
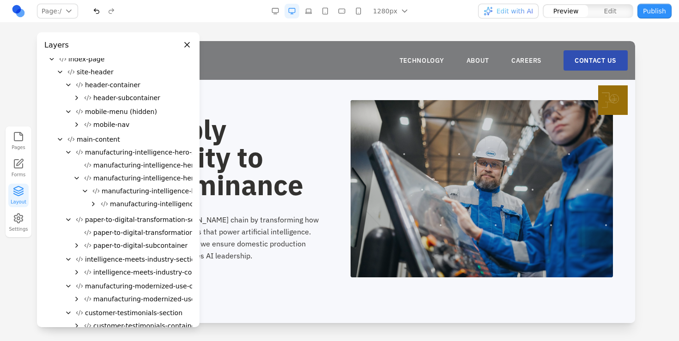
scroll to position [19, 0]
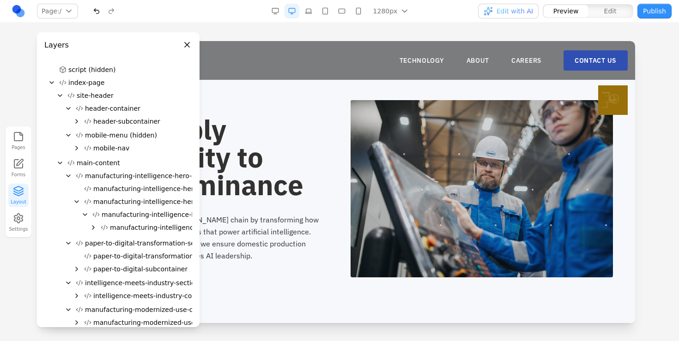
click at [65, 174] on icon "Collapse" at bounding box center [68, 175] width 7 height 7
click at [65, 174] on icon "Expand" at bounding box center [68, 175] width 7 height 7
click at [76, 200] on icon "Expand" at bounding box center [77, 202] width 2 height 4
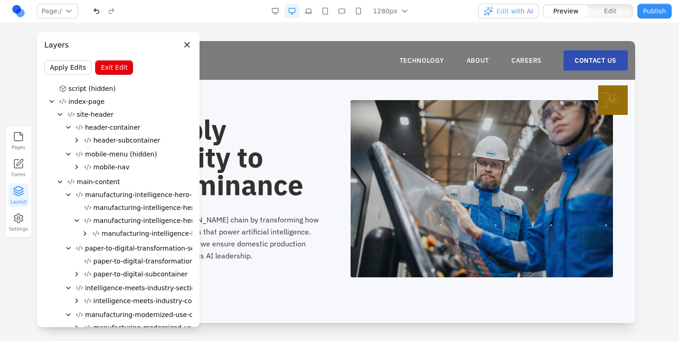
scroll to position [9, 0]
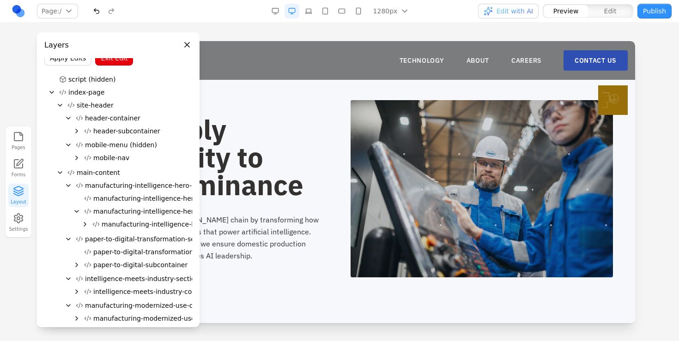
click at [88, 183] on span "manufacturing-intelligence-hero-section" at bounding box center [150, 185] width 130 height 9
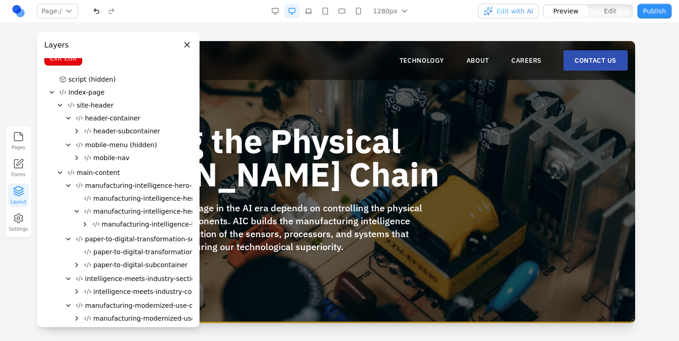
scroll to position [0, 0]
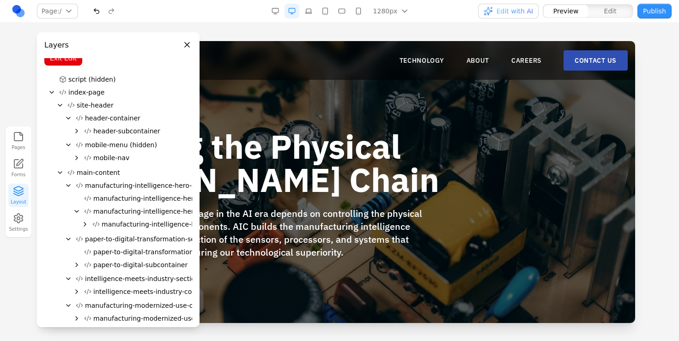
click at [78, 212] on icon "Collapse" at bounding box center [76, 211] width 7 height 7
click at [78, 212] on icon "Expand" at bounding box center [76, 211] width 7 height 7
click at [81, 221] on icon "Expand" at bounding box center [84, 224] width 7 height 7
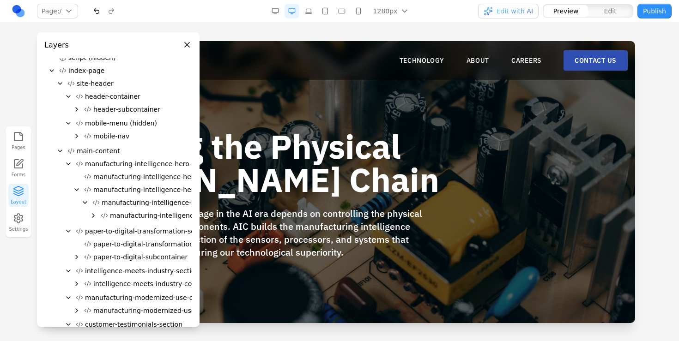
click at [92, 215] on icon "Expand" at bounding box center [93, 215] width 7 height 7
click at [100, 229] on icon "Expand" at bounding box center [101, 228] width 7 height 7
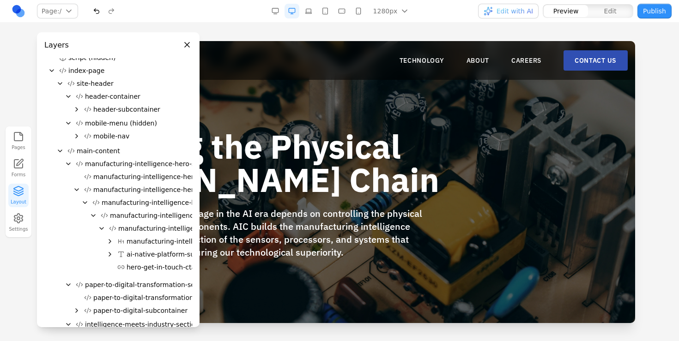
scroll to position [55, 0]
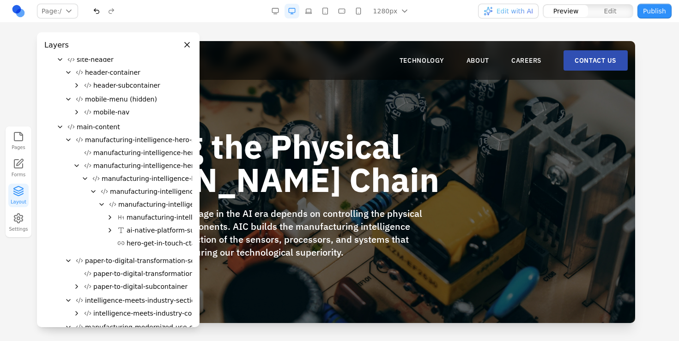
click at [109, 218] on icon "Expand" at bounding box center [110, 218] width 2 height 4
click at [141, 226] on span "Text Span" at bounding box center [150, 230] width 31 height 9
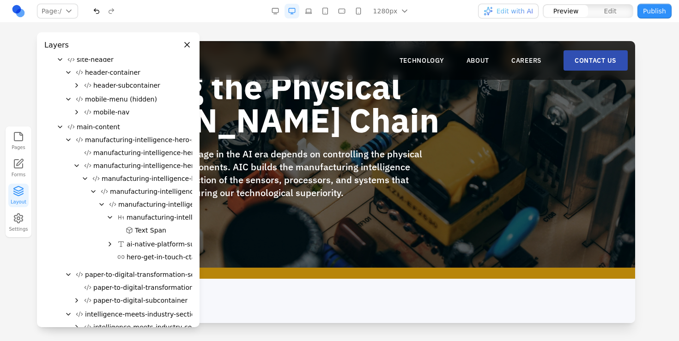
click at [141, 226] on span "Text Span" at bounding box center [150, 230] width 31 height 9
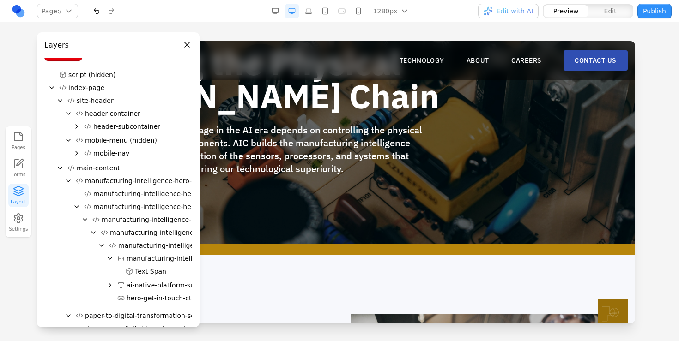
scroll to position [13, 0]
click at [111, 260] on icon "Collapse" at bounding box center [109, 259] width 7 height 7
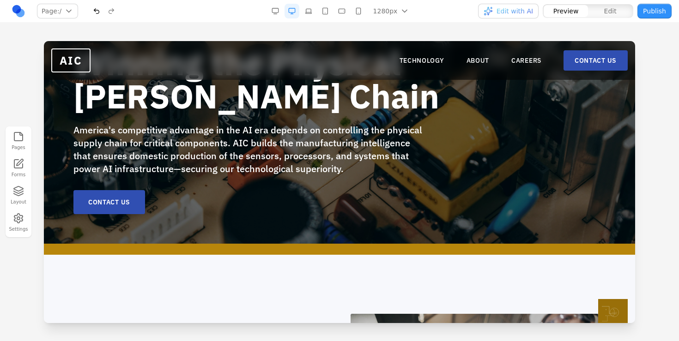
scroll to position [0, 0]
